Goal: Transaction & Acquisition: Download file/media

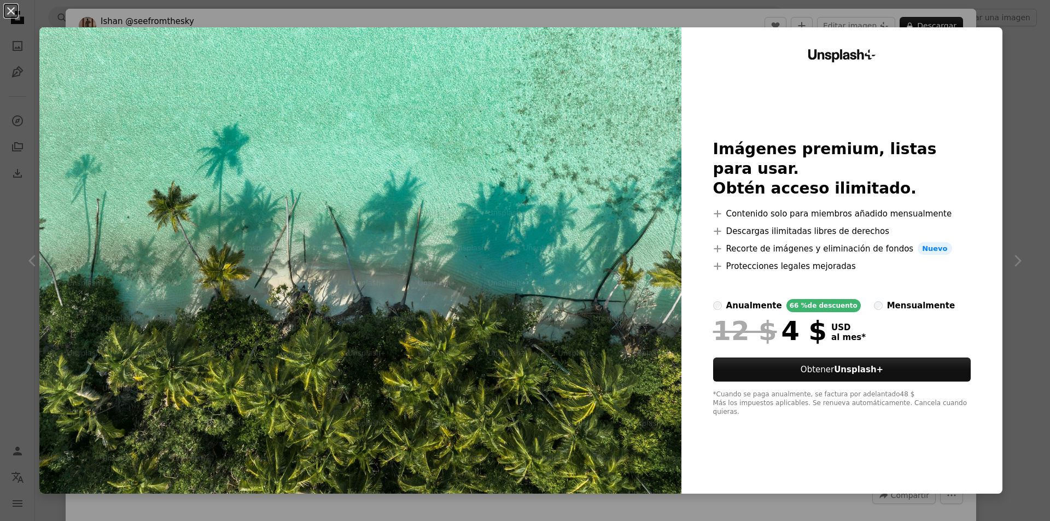
scroll to position [55, 0]
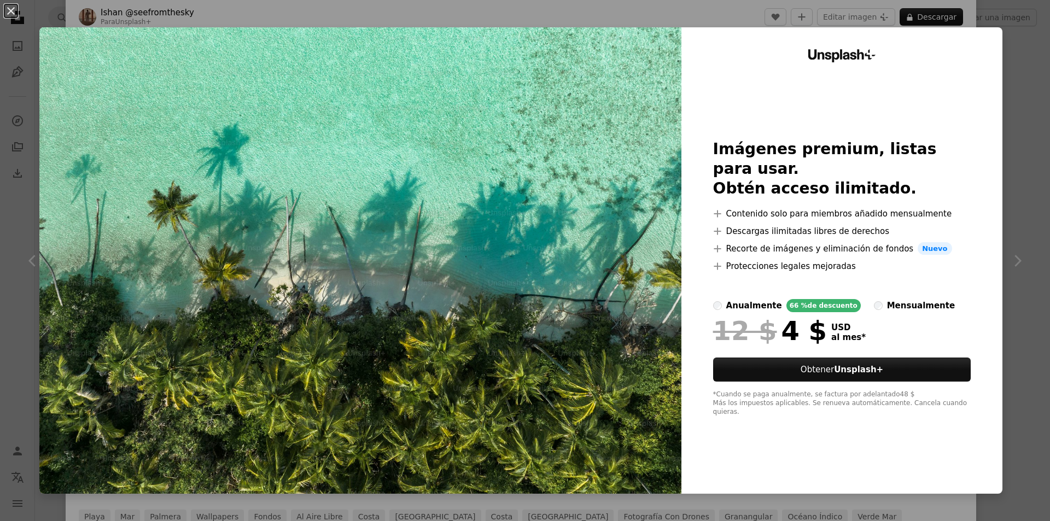
click at [1013, 314] on div "An X shape Unsplash+ Imágenes premium, listas para usar. Obtén acceso ilimitado…" at bounding box center [525, 260] width 1050 height 521
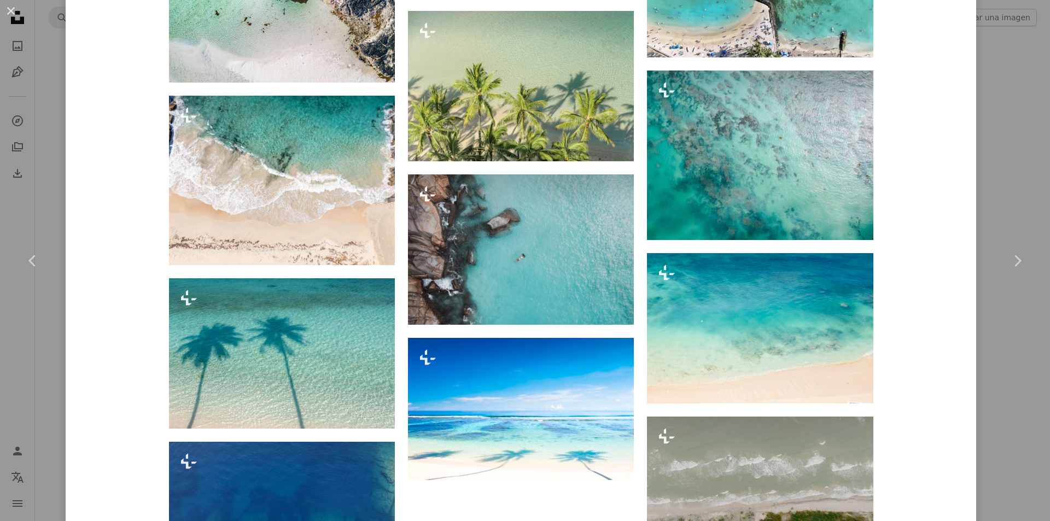
scroll to position [1476, 0]
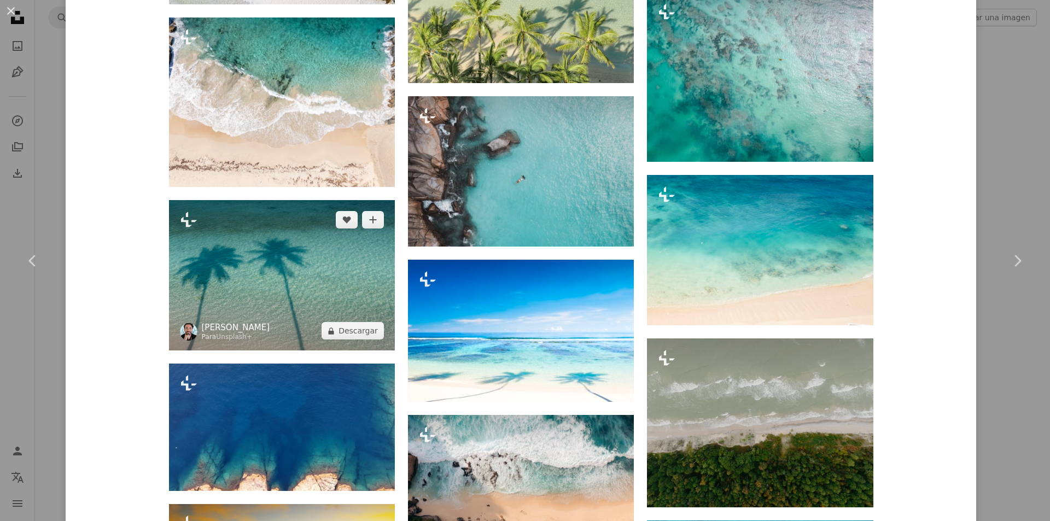
click at [223, 322] on link "[PERSON_NAME]" at bounding box center [236, 327] width 68 height 11
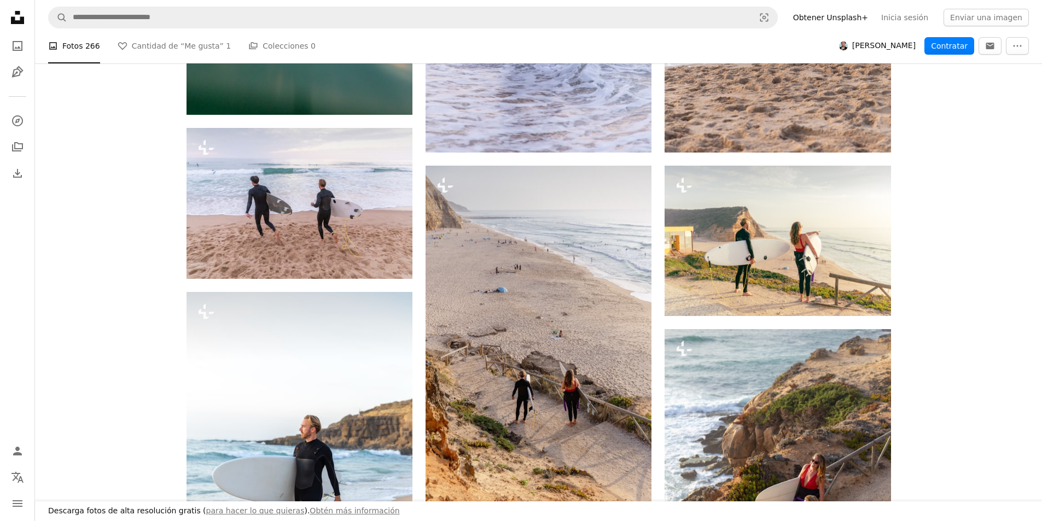
scroll to position [492, 0]
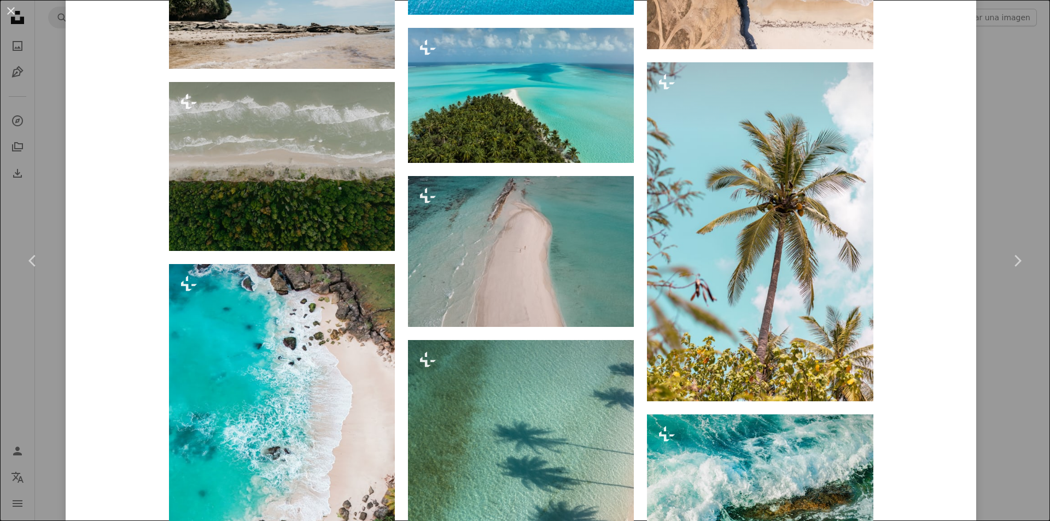
scroll to position [3062, 0]
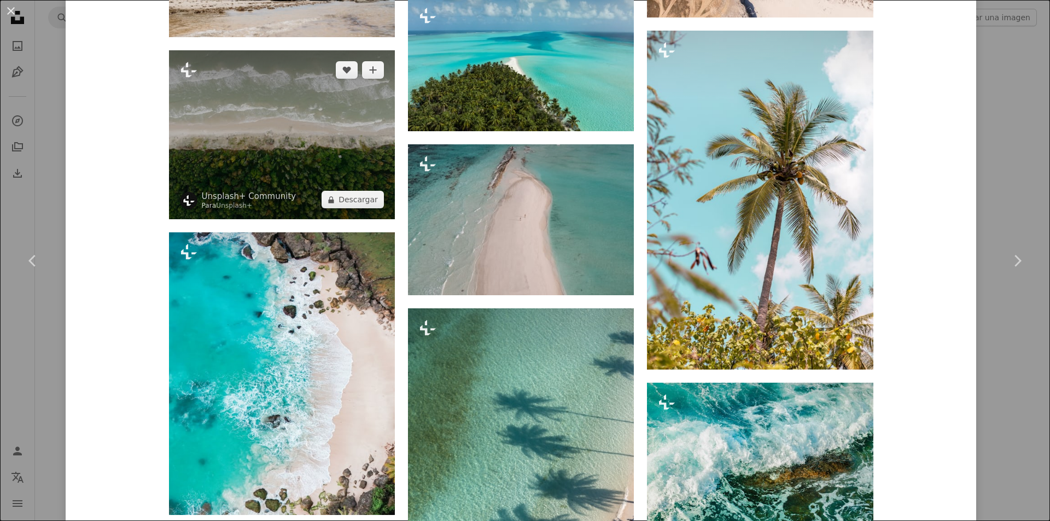
click at [252, 135] on img at bounding box center [282, 134] width 226 height 169
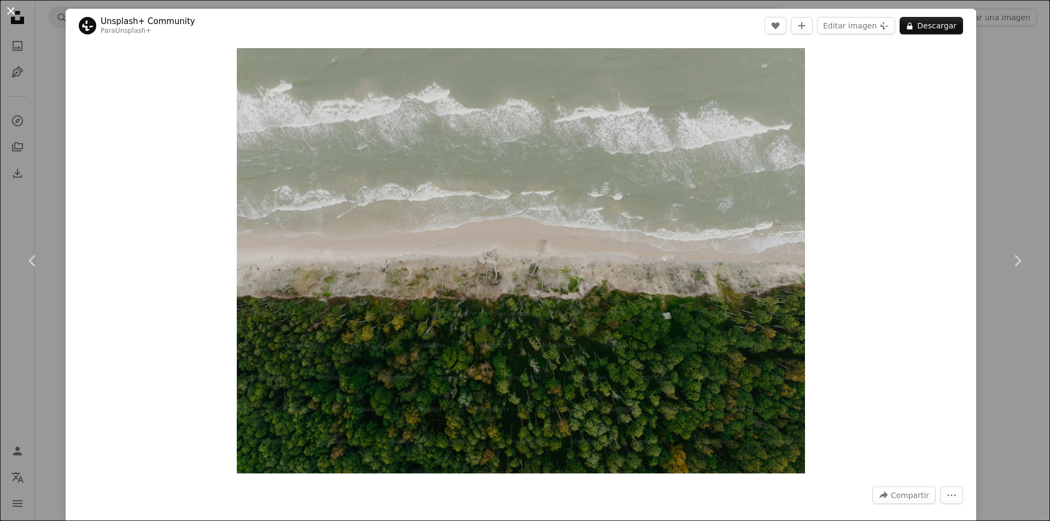
click at [16, 17] on button "An X shape" at bounding box center [10, 10] width 13 height 13
